Goal: Information Seeking & Learning: Understand process/instructions

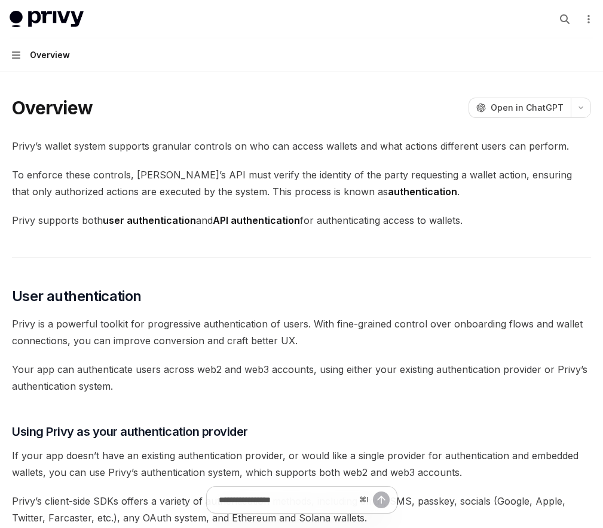
click at [0, 0] on div "Overview" at bounding box center [0, 0] width 0 height 0
type textarea "*"
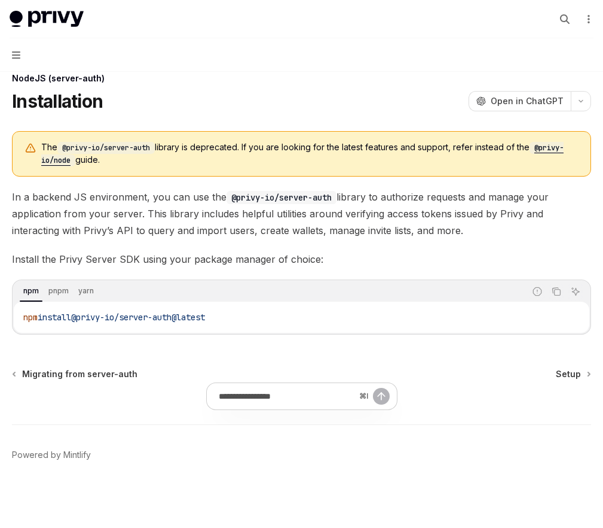
scroll to position [53, 0]
click at [578, 374] on link "Setup" at bounding box center [573, 374] width 34 height 12
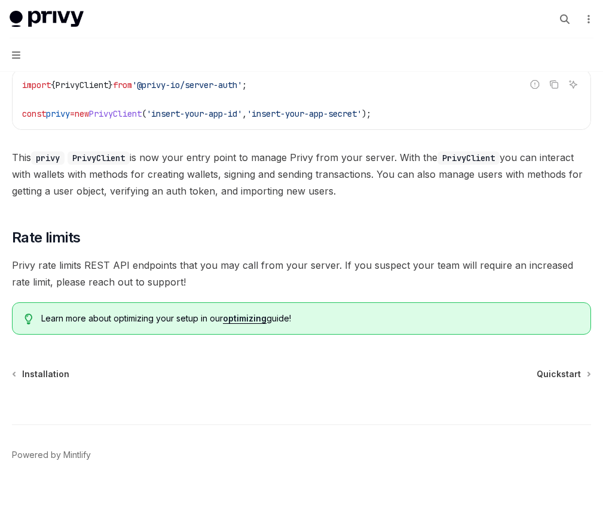
scroll to position [409, 0]
click at [544, 370] on span "Quickstart" at bounding box center [559, 374] width 44 height 12
type textarea "*"
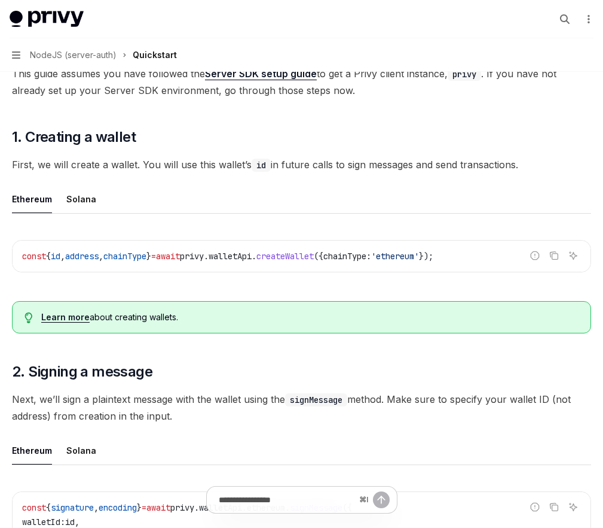
scroll to position [215, 0]
drag, startPoint x: 405, startPoint y: 322, endPoint x: 413, endPoint y: 320, distance: 8.7
click at [405, 291] on div "Report incorrect code Copy Ask AI const { id , address , chainType } = await pr…" at bounding box center [302, 258] width 580 height 63
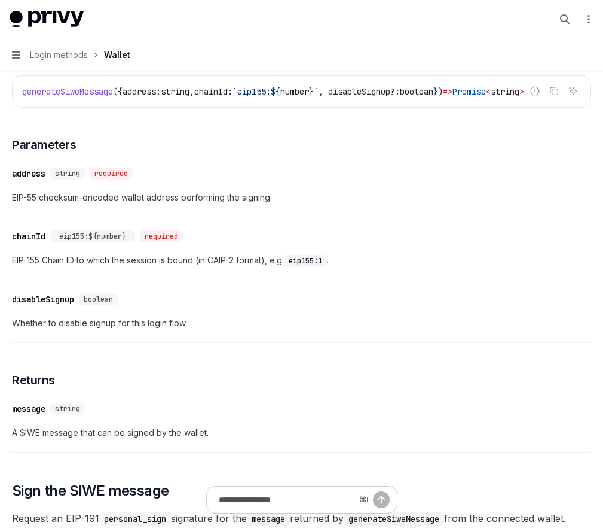
scroll to position [752, 0]
